Goal: Register for event/course

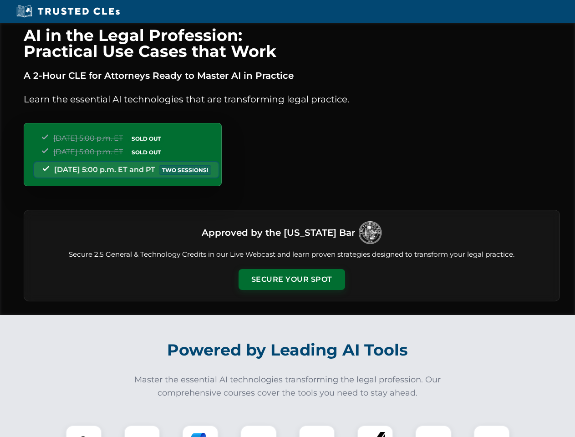
click at [291, 280] on button "Secure Your Spot" at bounding box center [292, 279] width 107 height 21
click at [84, 431] on img at bounding box center [84, 443] width 26 height 26
click at [142, 431] on div at bounding box center [142, 443] width 36 height 36
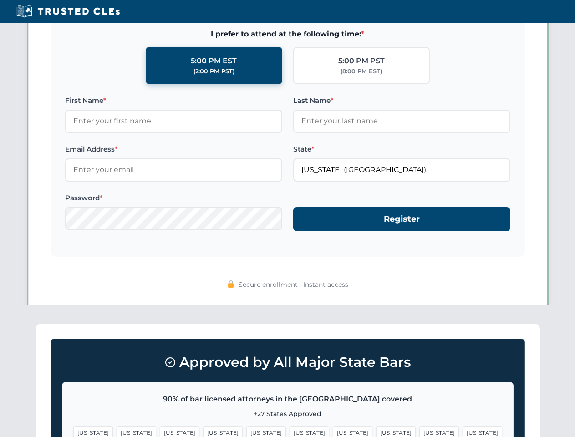
click at [419, 431] on span "[US_STATE]" at bounding box center [439, 432] width 40 height 13
